Goal: Complete application form

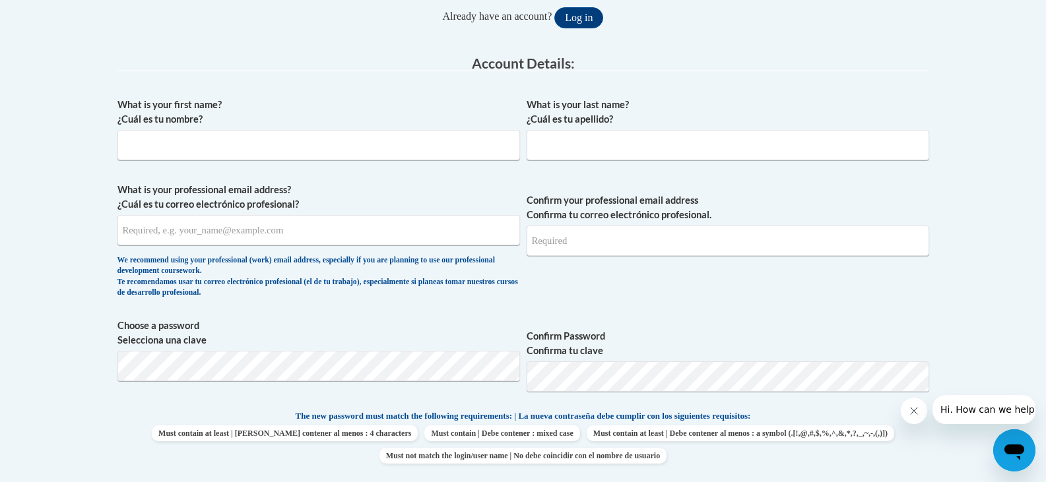
scroll to position [307, 0]
click at [177, 144] on input "What is your first name? ¿Cuál es tu nombre?" at bounding box center [318, 146] width 402 height 30
type input "jacqueline"
click at [576, 143] on input "What is your last name? ¿Cuál es tu apellido?" at bounding box center [728, 146] width 402 height 30
type input "mcdonald"
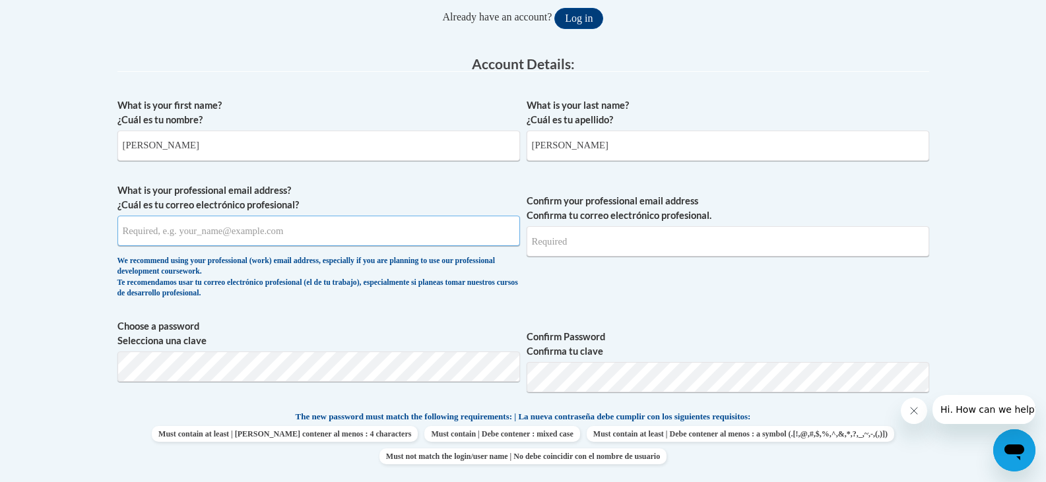
click at [237, 233] on input "What is your professional email address? ¿Cuál es tu correo electrónico profesi…" at bounding box center [318, 231] width 402 height 30
type input "mcdonaldjacqueline14@yahoo.com"
click at [549, 249] on input "Confirm your professional email address Confirma tu correo electrónico profesio…" at bounding box center [728, 241] width 402 height 30
type input "mcdonaldjacqueline14@yahoo.com"
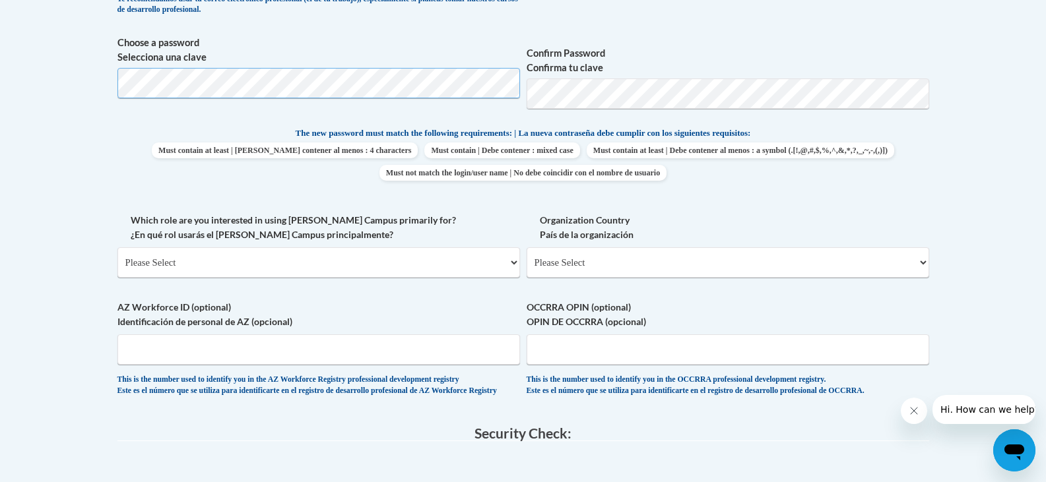
scroll to position [651, 0]
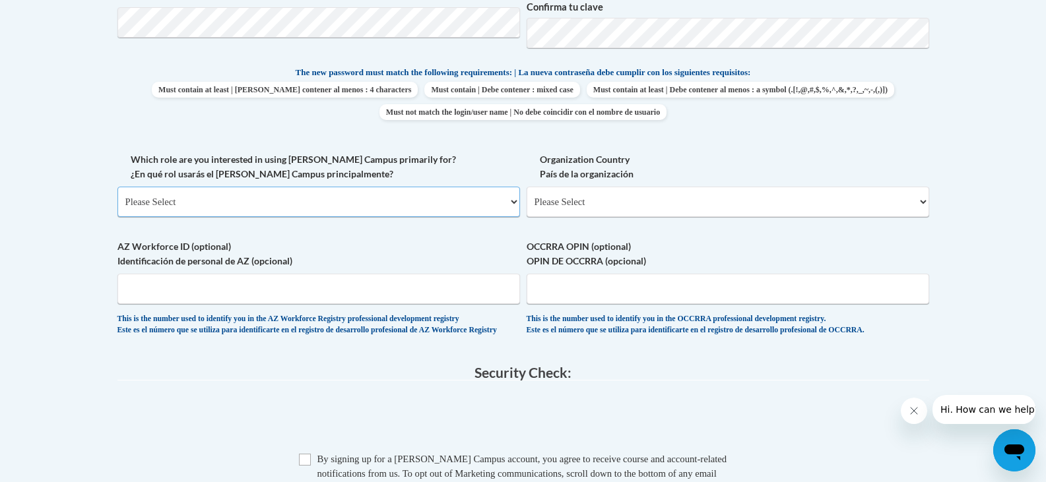
click at [396, 193] on select "Please Select College/University | Colegio/Universidad Community/Nonprofit Part…" at bounding box center [318, 202] width 402 height 30
select select "dc7172d6-9229-4d8e-ba4e-8a66fb6d7019"
click at [117, 187] on select "Please Select College/University | Colegio/Universidad Community/Nonprofit Part…" at bounding box center [318, 202] width 402 height 30
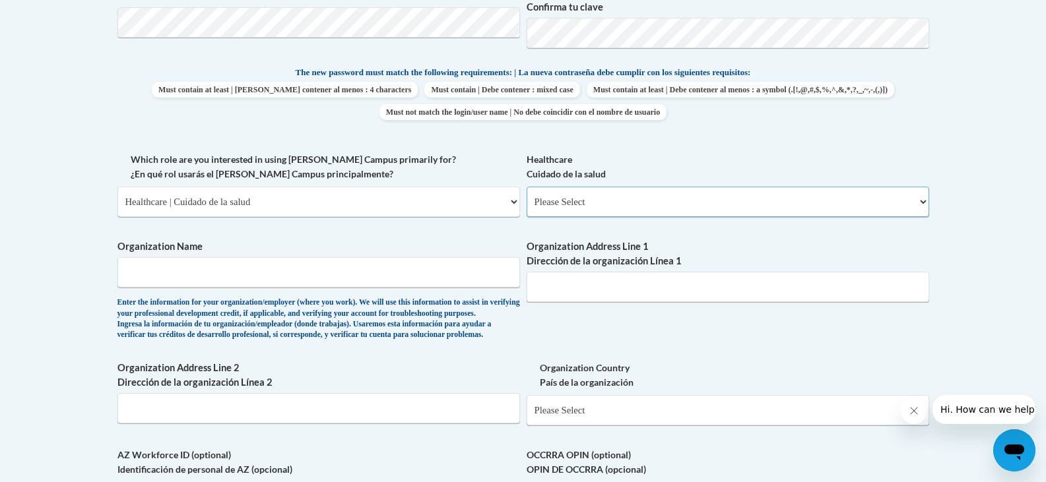
click at [586, 195] on select "Please Select Clinical Education | Educación clinica Executive Leadership | Líd…" at bounding box center [728, 202] width 402 height 30
select select "e75ea919-974c-4b08-9389-93e255bc8725"
click at [527, 187] on select "Please Select Clinical Education | Educación clinica Executive Leadership | Líd…" at bounding box center [728, 202] width 402 height 30
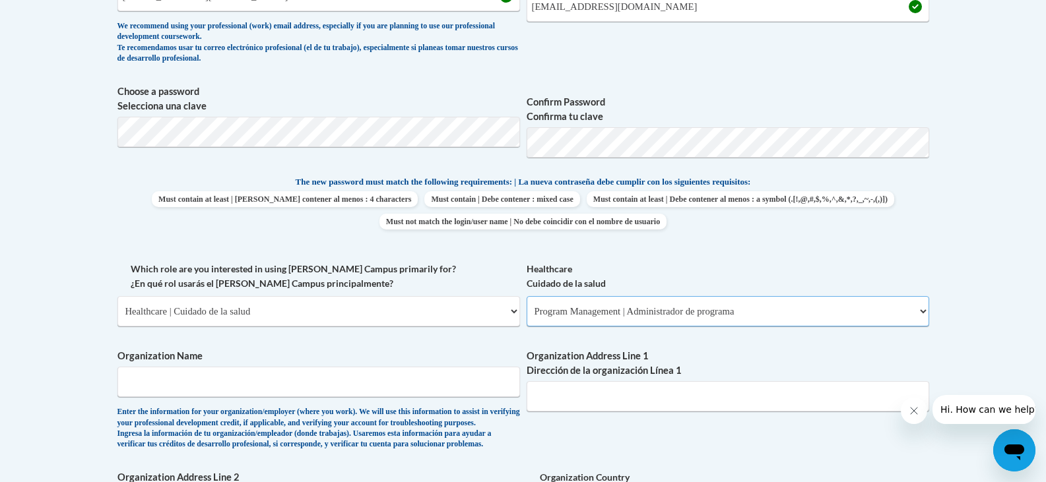
scroll to position [553, 0]
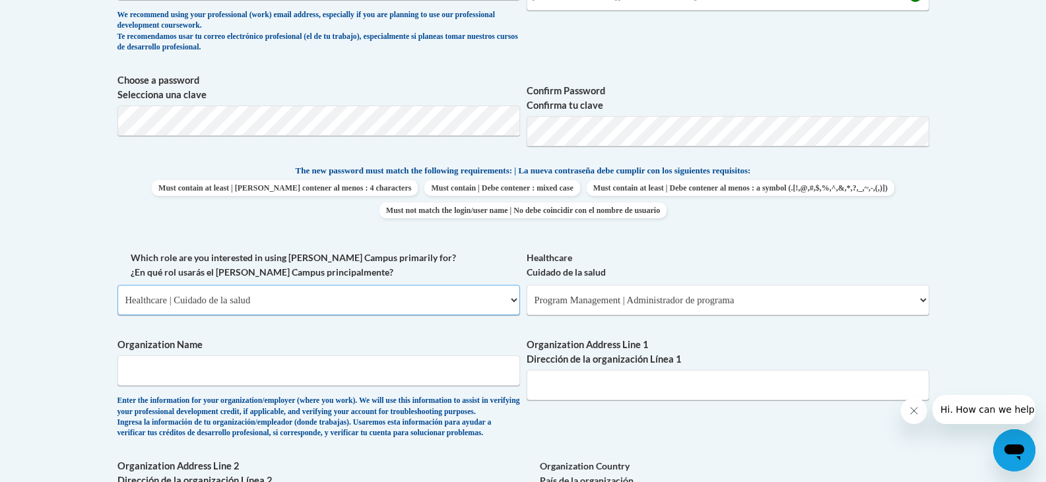
click at [348, 294] on select "Please Select College/University | Colegio/Universidad Community/Nonprofit Part…" at bounding box center [318, 300] width 402 height 30
select select "fbf2d438-af2f-41f8-98f1-81c410e29de3"
click at [117, 285] on select "Please Select College/University | Colegio/Universidad Community/Nonprofit Part…" at bounding box center [318, 300] width 402 height 30
click at [598, 301] on select "Please Select Early Learning/Daycare Teacher/Family Home Care Provider | Maestr…" at bounding box center [728, 300] width 402 height 30
select select "5e2af403-4f2c-4e49-a02f-103e55d7b75b"
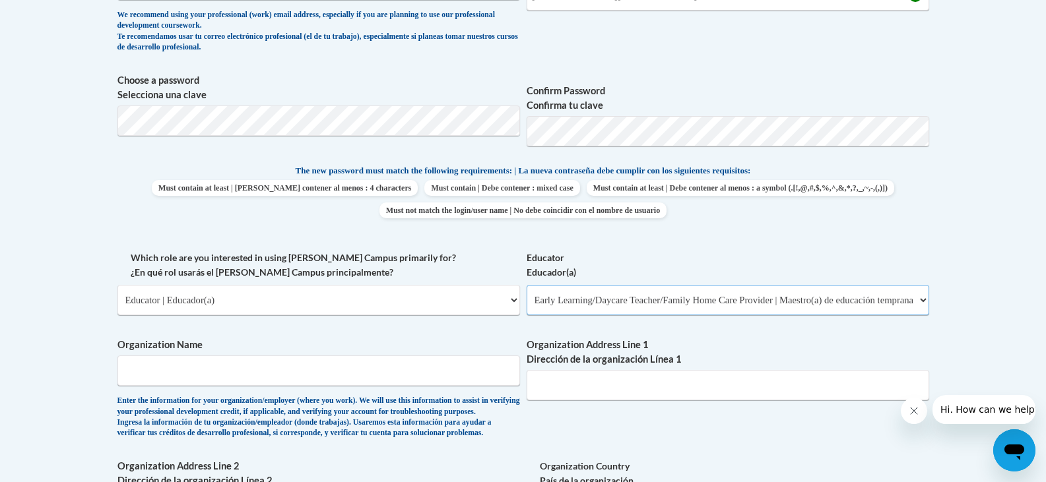
click at [527, 285] on select "Please Select Early Learning/Daycare Teacher/Family Home Care Provider | Maestr…" at bounding box center [728, 300] width 402 height 30
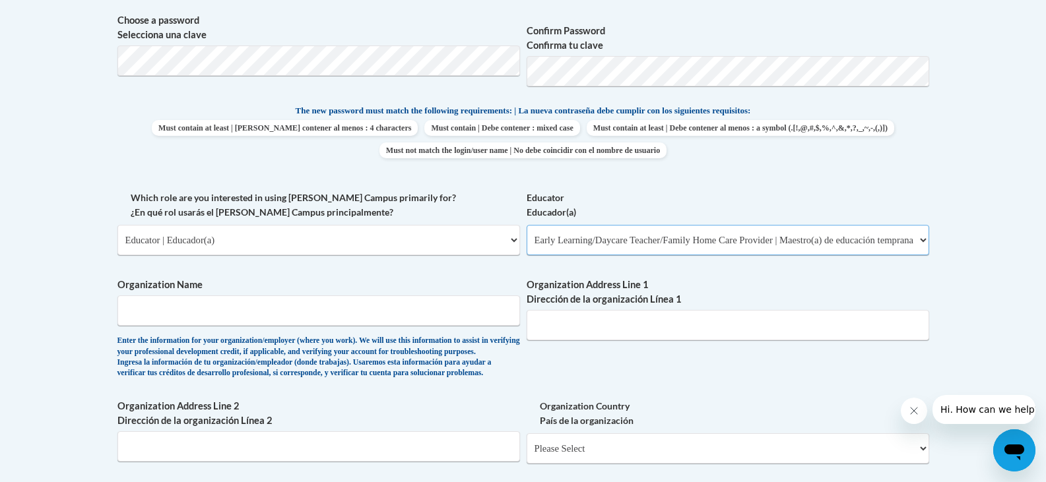
scroll to position [614, 0]
click at [227, 302] on input "Organization Name" at bounding box center [318, 309] width 402 height 30
type input "Creative minds learning center"
click at [562, 327] on input "Organization Address Line 1 Dirección de la organización Línea 1" at bounding box center [728, 324] width 402 height 30
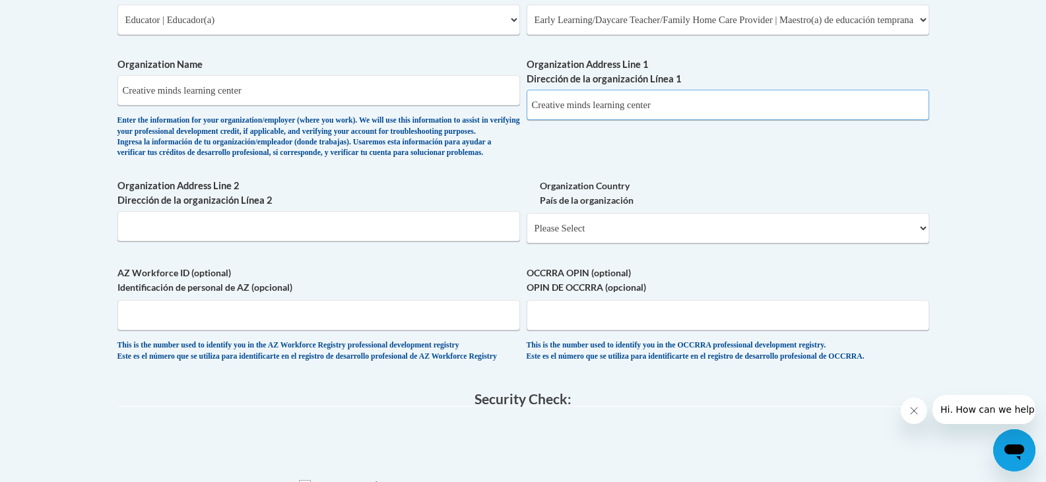
scroll to position [834, 0]
type input "Creative minds learning center"
click at [311, 241] on input "Organization Address Line 2 Dirección de la organización Línea 2" at bounding box center [318, 225] width 402 height 30
type input "2526 raymond rd"
click at [599, 241] on select "Please Select United States | Estados Unidos Outside of the United States | Fue…" at bounding box center [728, 227] width 402 height 30
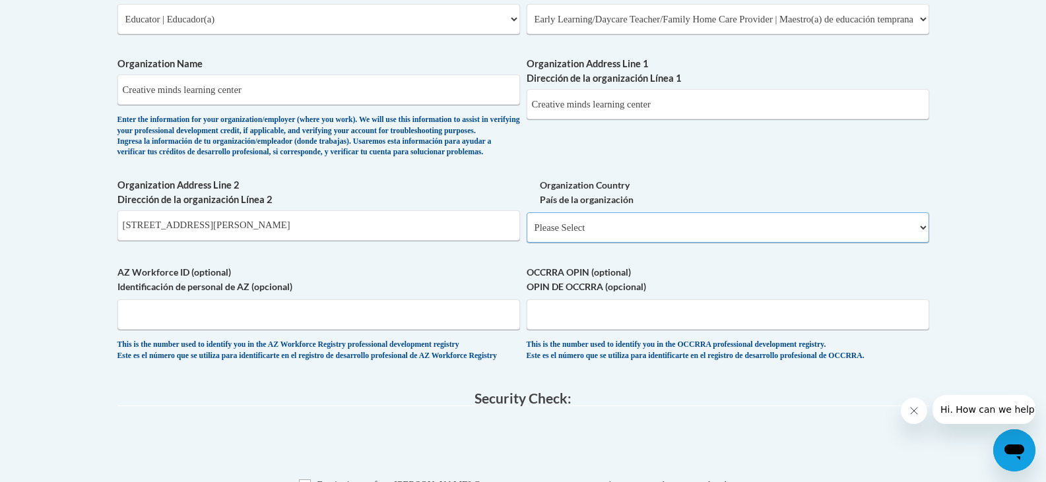
select select "ad49bcad-a171-4b2e-b99c-48b446064914"
click at [527, 234] on select "Please Select United States | Estados Unidos Outside of the United States | Fue…" at bounding box center [728, 227] width 402 height 30
select select
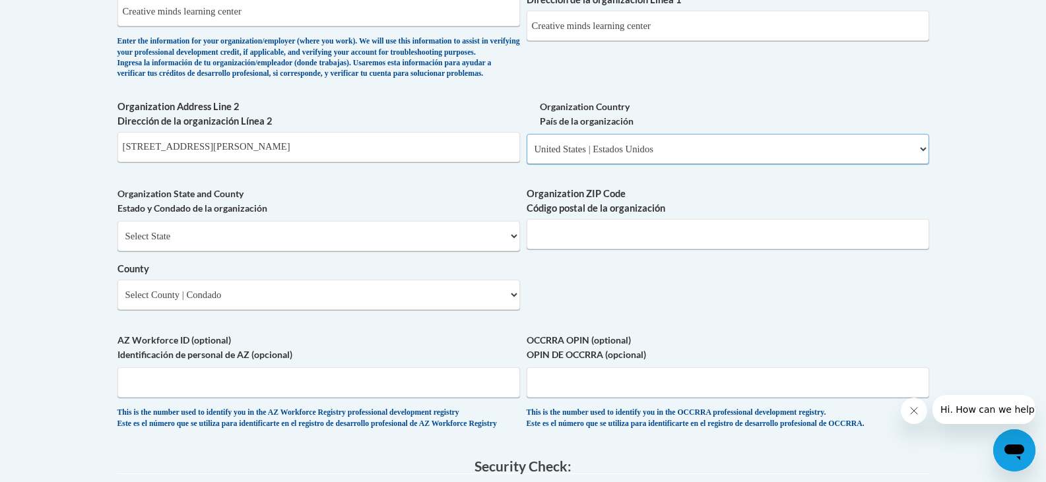
scroll to position [913, 0]
click at [190, 251] on select "Select State Alabama Alaska Arizona Arkansas California Colorado Connecticut De…" at bounding box center [318, 235] width 402 height 30
select select "Mississippi"
click at [117, 242] on select "Select State Alabama Alaska Arizona Arkansas California Colorado Connecticut De…" at bounding box center [318, 235] width 402 height 30
click at [168, 209] on label "Organization State and County Estado y Condado de la organización" at bounding box center [318, 200] width 402 height 29
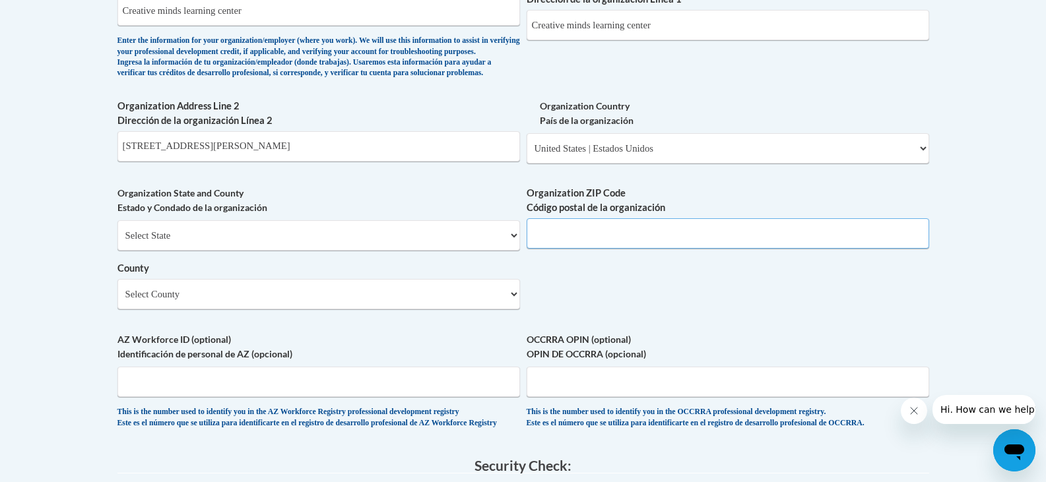
click at [579, 242] on input "Organization ZIP Code Código postal de la organización" at bounding box center [728, 233] width 402 height 30
type input "39212"
click at [448, 309] on select "Select County Adams Alcorn Amite Attala Benton Bolivar Calhoun Carroll Chickasa…" at bounding box center [318, 294] width 402 height 30
click at [445, 309] on select "Select County Adams Alcorn Amite Attala Benton Bolivar Calhoun Carroll Chickasa…" at bounding box center [318, 294] width 402 height 30
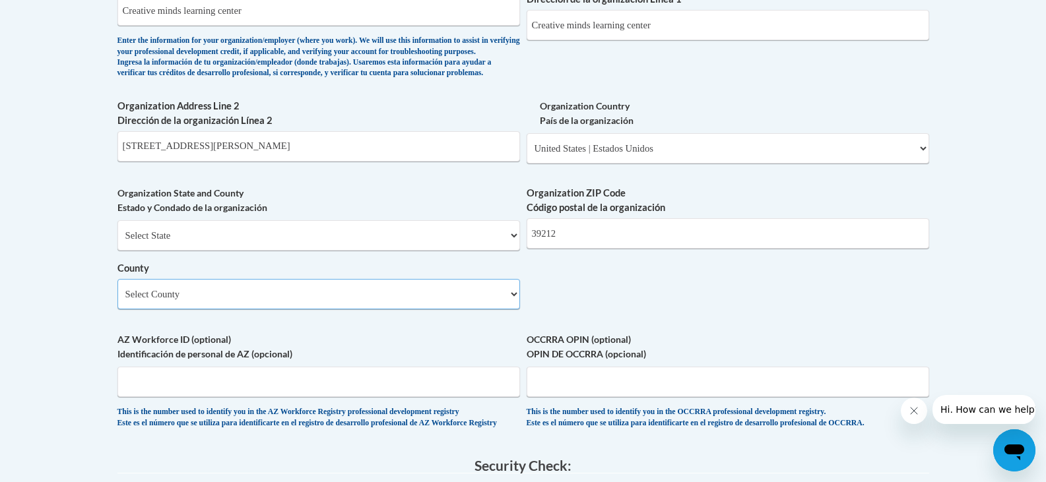
select select "Jackson"
click at [117, 301] on select "Select County Adams Alcorn Amite Attala Benton Bolivar Calhoun Carroll Chickasa…" at bounding box center [318, 294] width 402 height 30
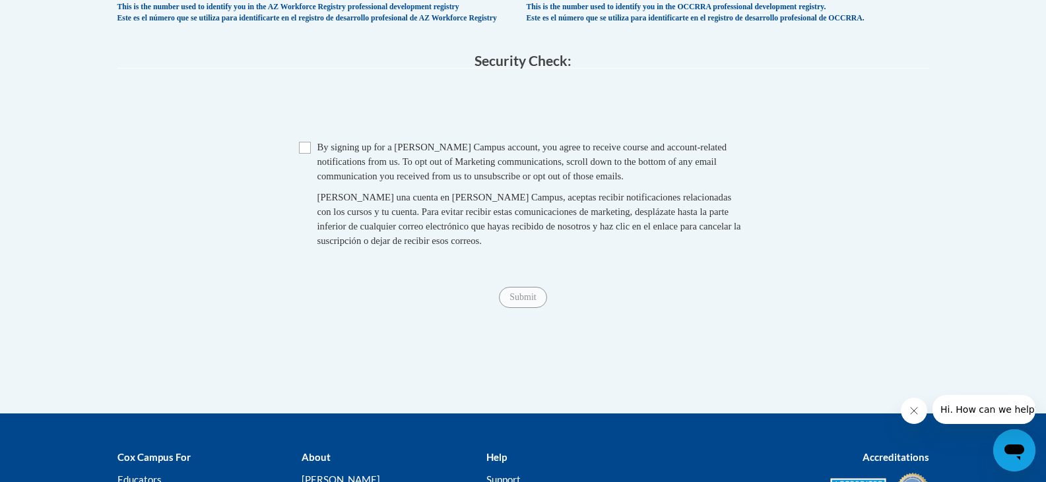
scroll to position [1319, 0]
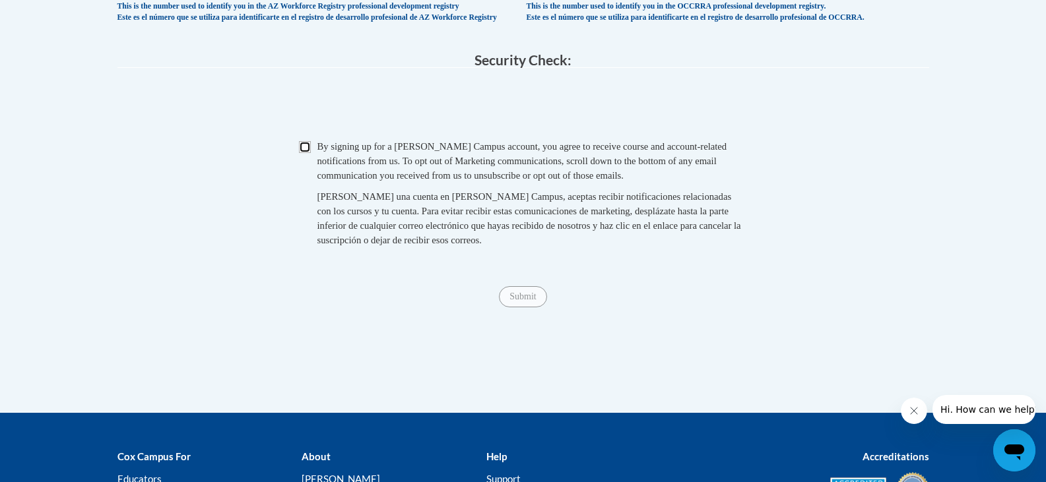
click at [310, 153] on input "Checkbox" at bounding box center [305, 147] width 12 height 12
checkbox input "true"
click at [521, 307] on input "Submit" at bounding box center [523, 296] width 48 height 21
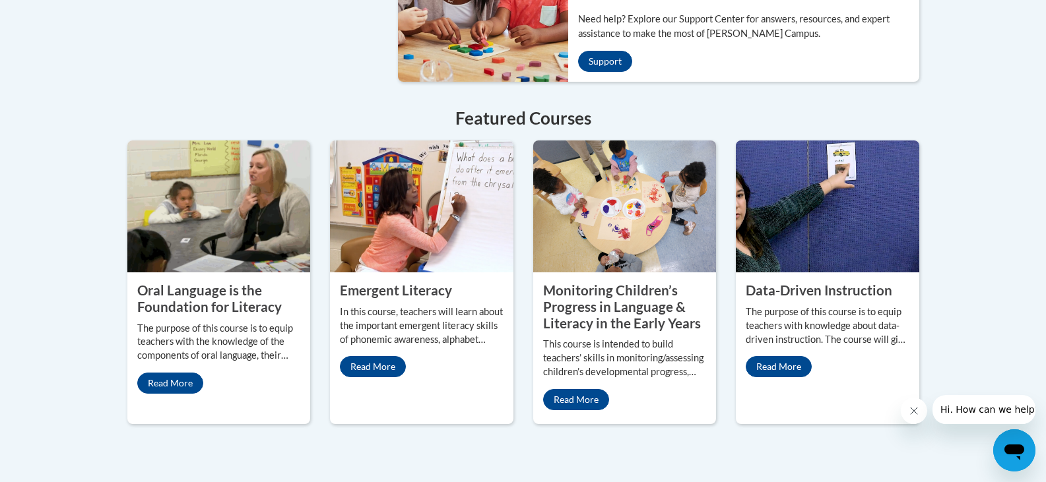
scroll to position [1112, 0]
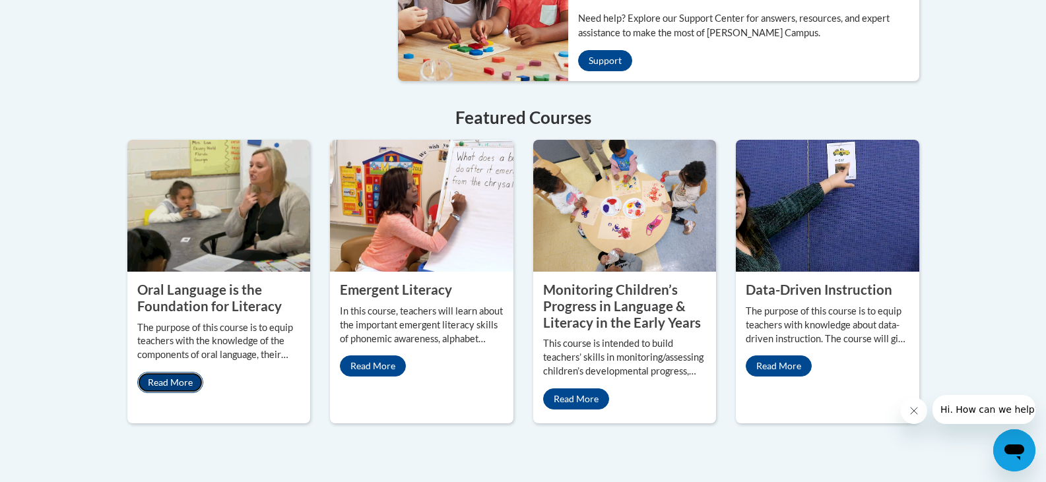
click at [179, 372] on link "Read More" at bounding box center [170, 382] width 66 height 21
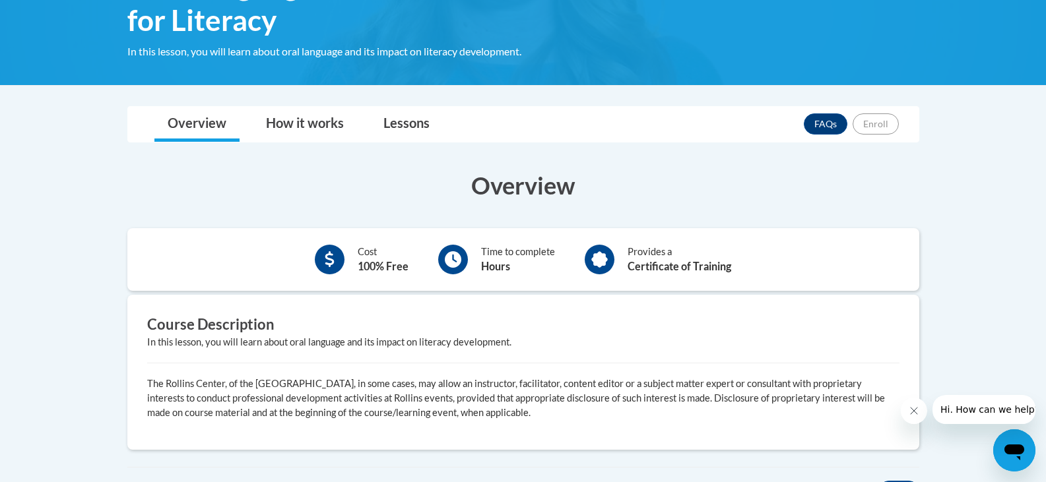
scroll to position [251, 0]
click at [415, 123] on link "Lessons" at bounding box center [406, 125] width 73 height 35
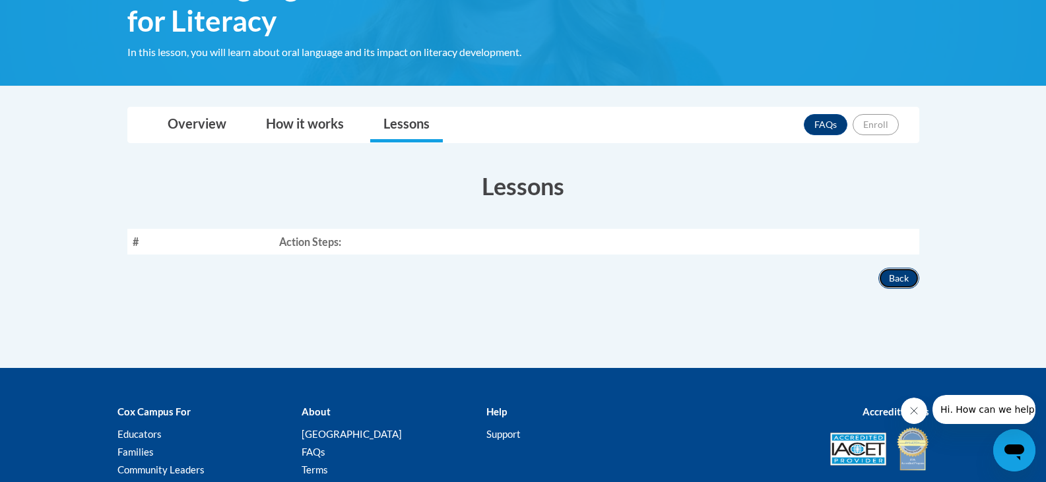
click at [906, 273] on button "Back" at bounding box center [898, 278] width 41 height 21
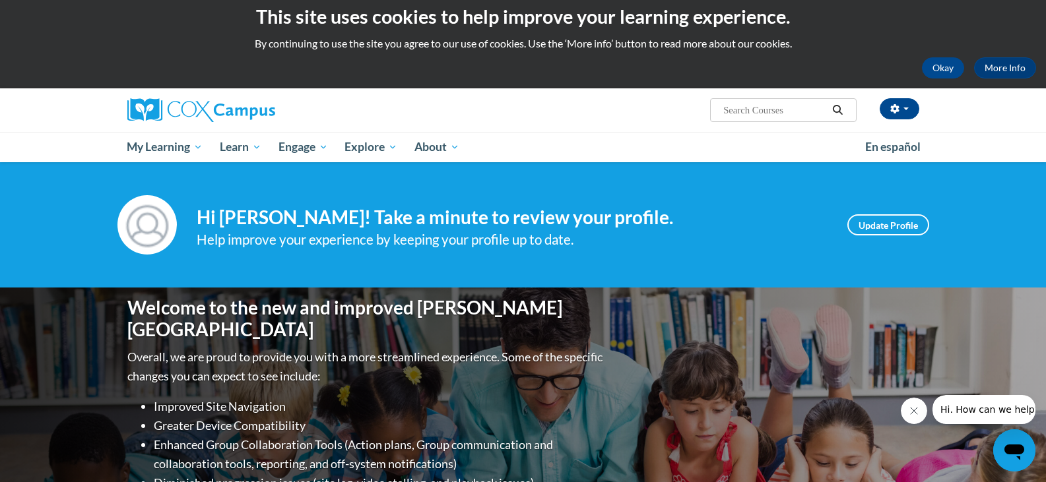
scroll to position [8, 0]
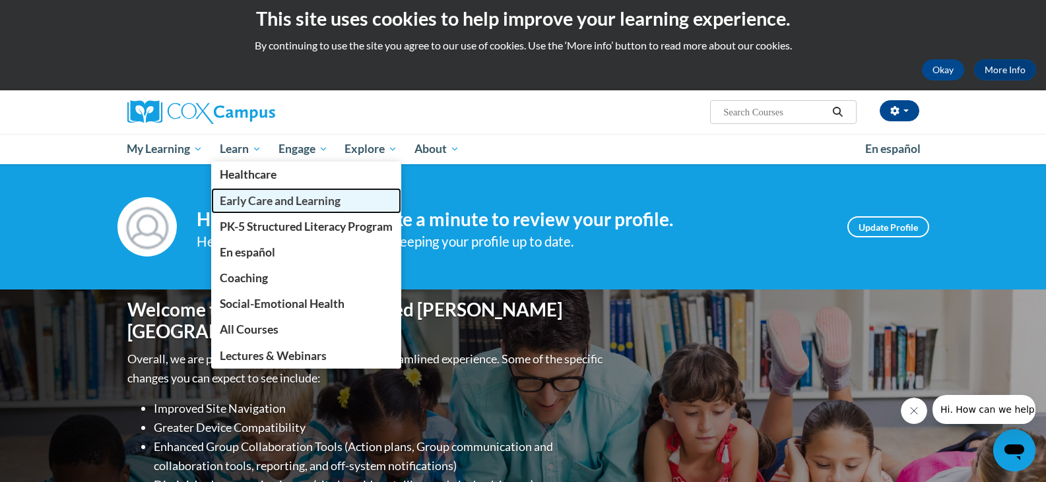
click at [244, 201] on span "Early Care and Learning" at bounding box center [280, 201] width 121 height 14
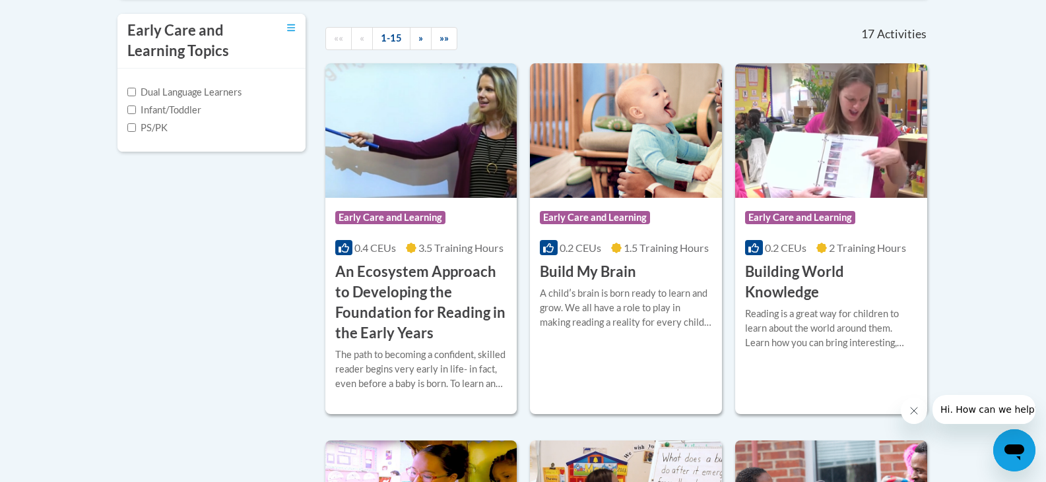
scroll to position [454, 0]
click at [424, 220] on span "Early Care and Learning" at bounding box center [390, 216] width 110 height 13
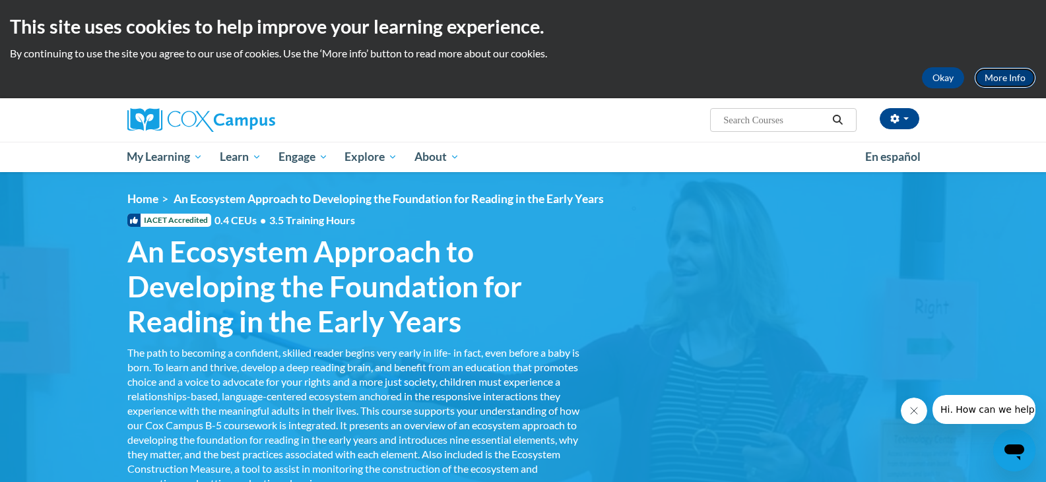
click at [1018, 75] on link "More Info" at bounding box center [1005, 77] width 62 height 21
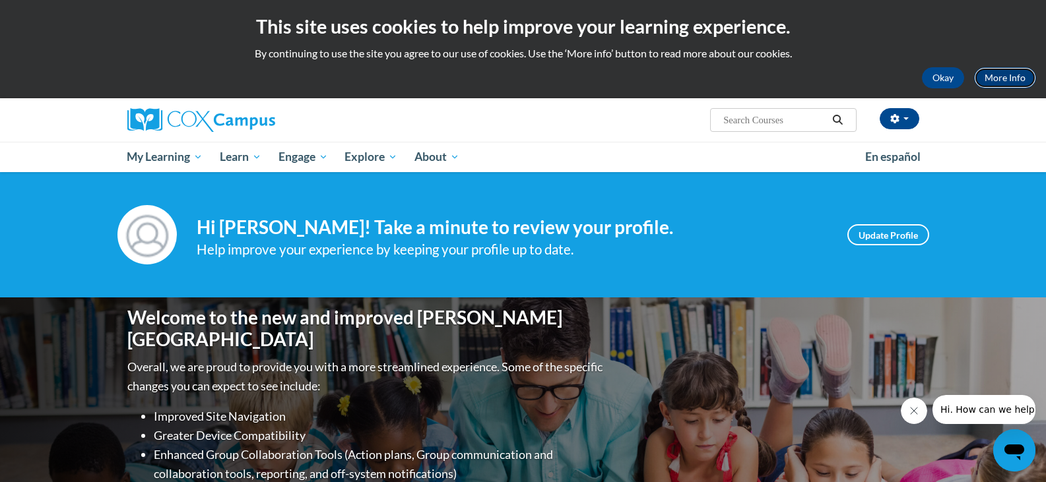
drag, startPoint x: 0, startPoint y: 0, endPoint x: 988, endPoint y: 78, distance: 991.5
click at [988, 78] on link "More Info" at bounding box center [1005, 77] width 62 height 21
click at [1000, 79] on link "More Info" at bounding box center [1005, 77] width 62 height 21
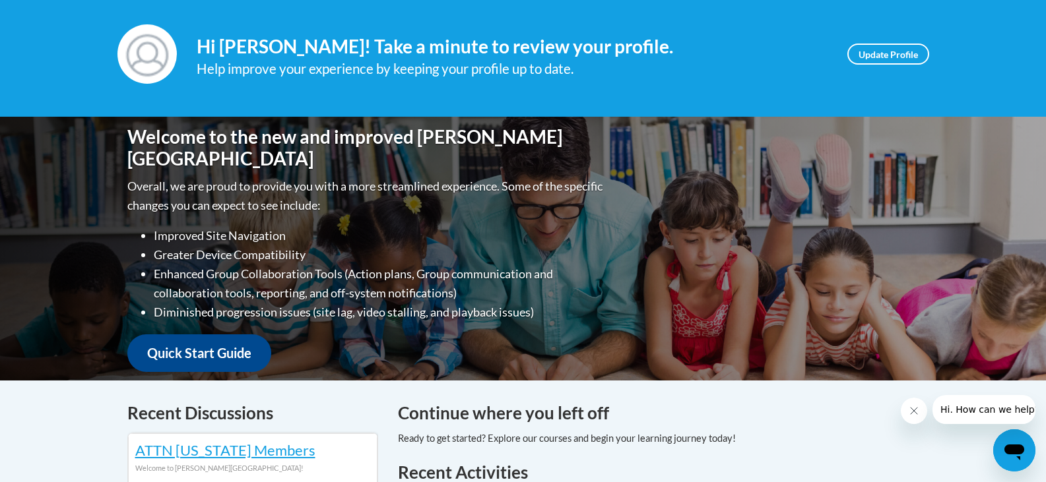
scroll to position [181, 0]
click at [147, 52] on img at bounding box center [146, 53] width 59 height 59
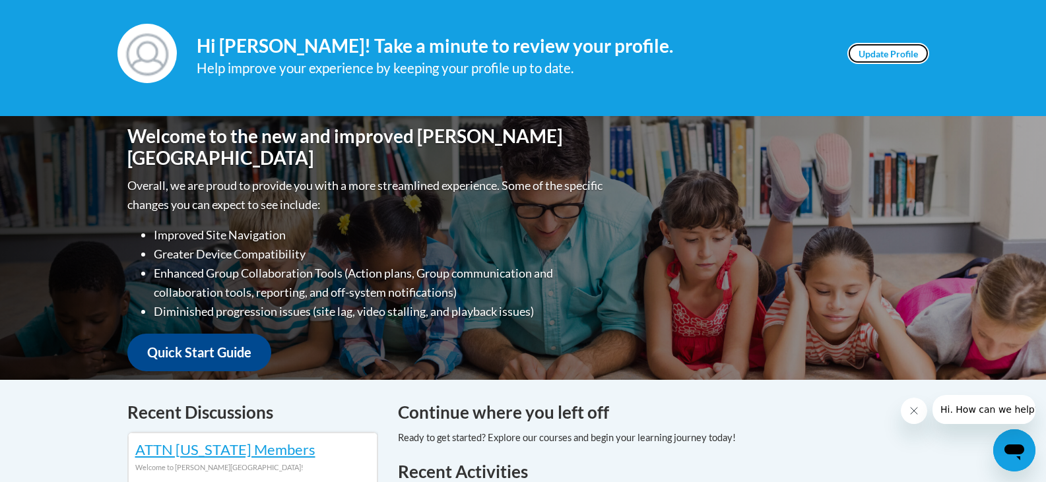
click at [869, 51] on link "Update Profile" at bounding box center [888, 53] width 82 height 21
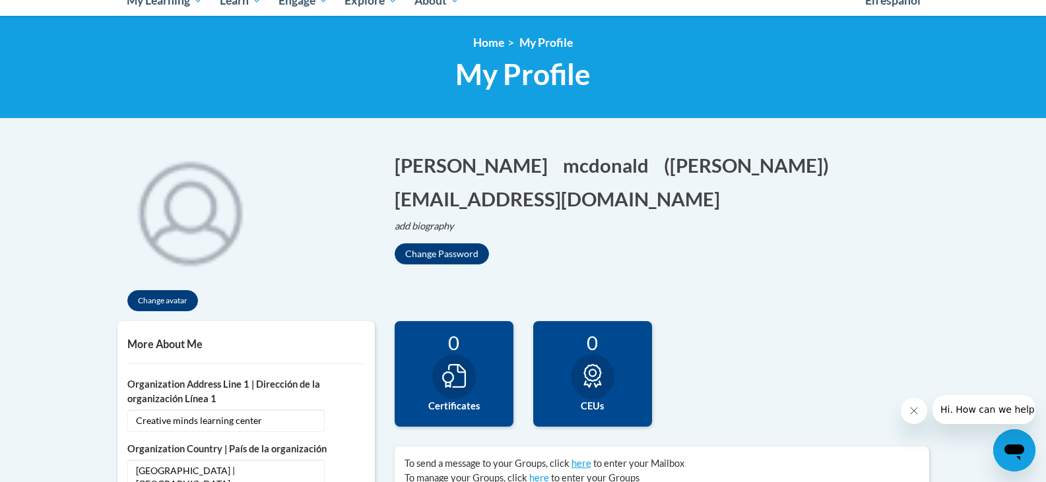
scroll to position [138, 0]
